Goal: Book appointment/travel/reservation

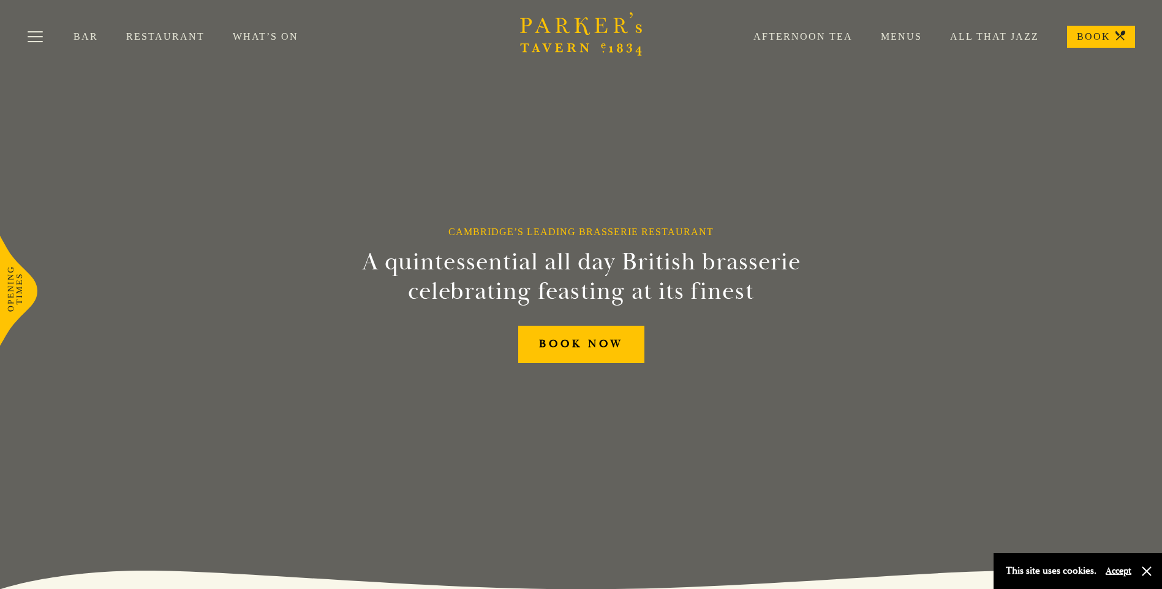
click at [834, 24] on div "Bar Restaurant What’s On Afternoon Tea Menus All That Jazz BOOK" at bounding box center [581, 36] width 1162 height 73
click at [834, 37] on link "Afternoon Tea" at bounding box center [788, 37] width 127 height 12
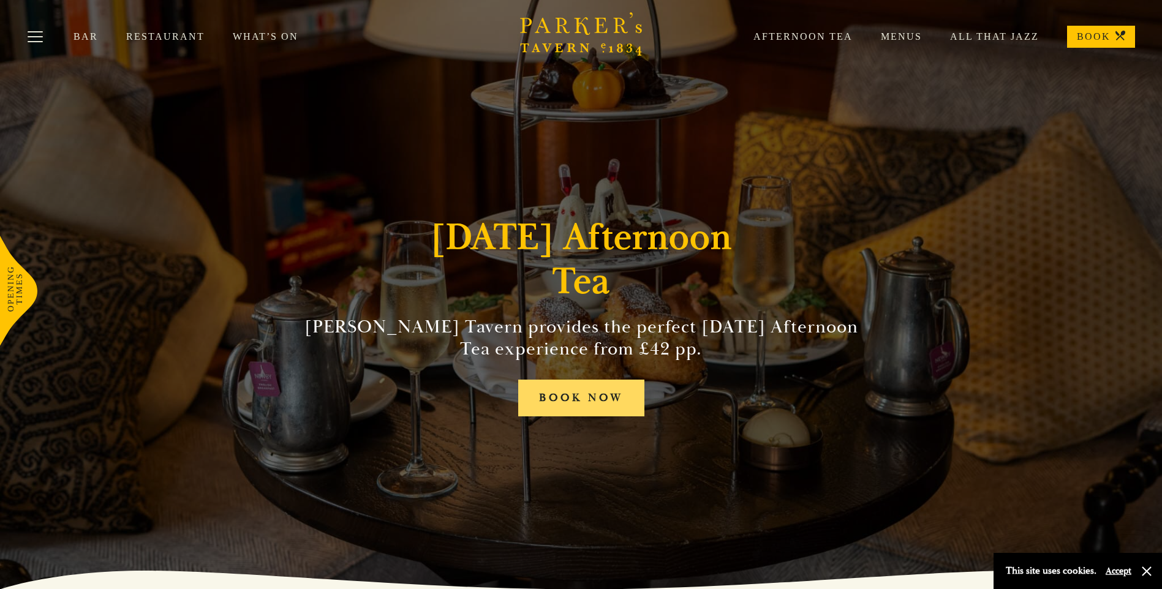
click at [571, 381] on link "BOOK NOW" at bounding box center [581, 398] width 126 height 37
